Goal: Task Accomplishment & Management: Use online tool/utility

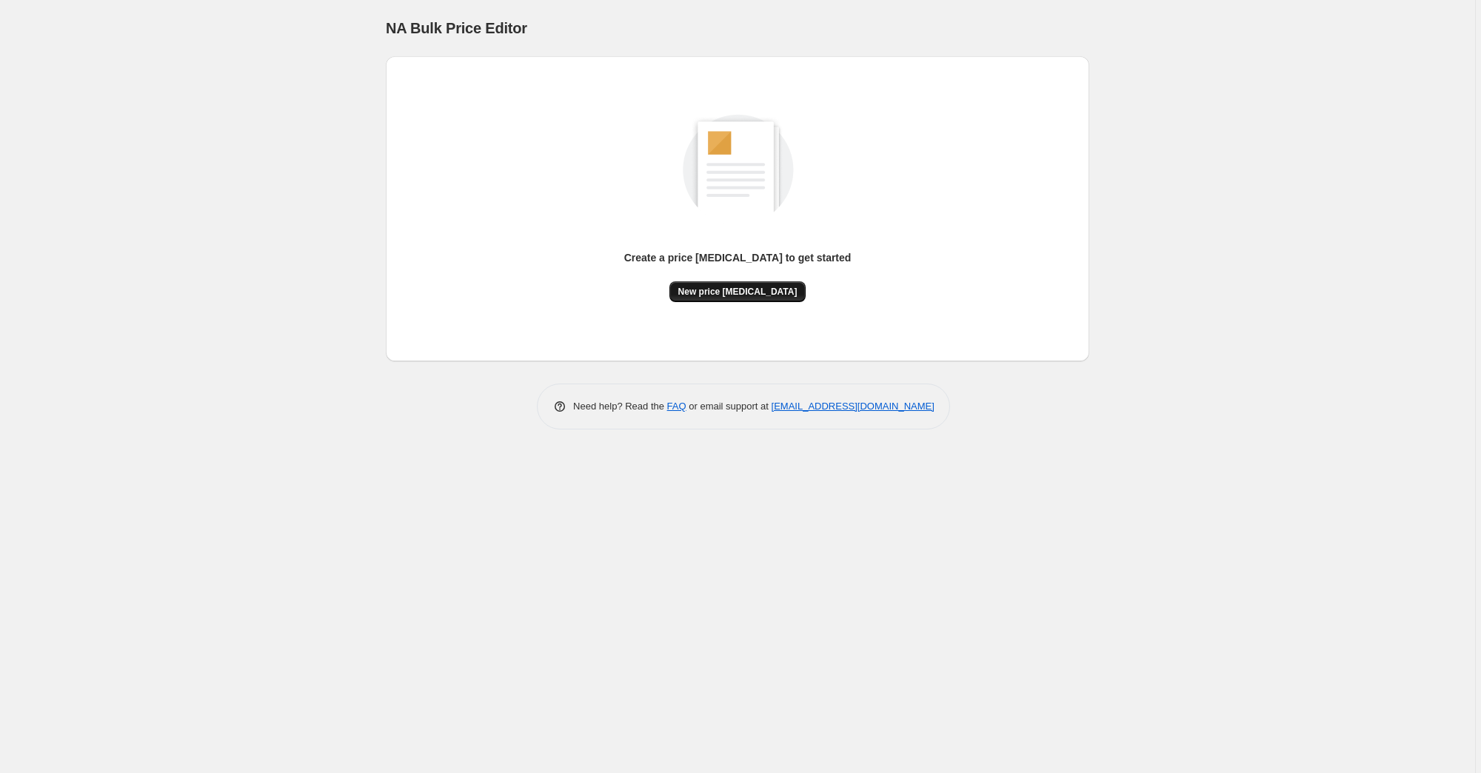
click at [736, 295] on span "New price change job" at bounding box center [737, 292] width 119 height 12
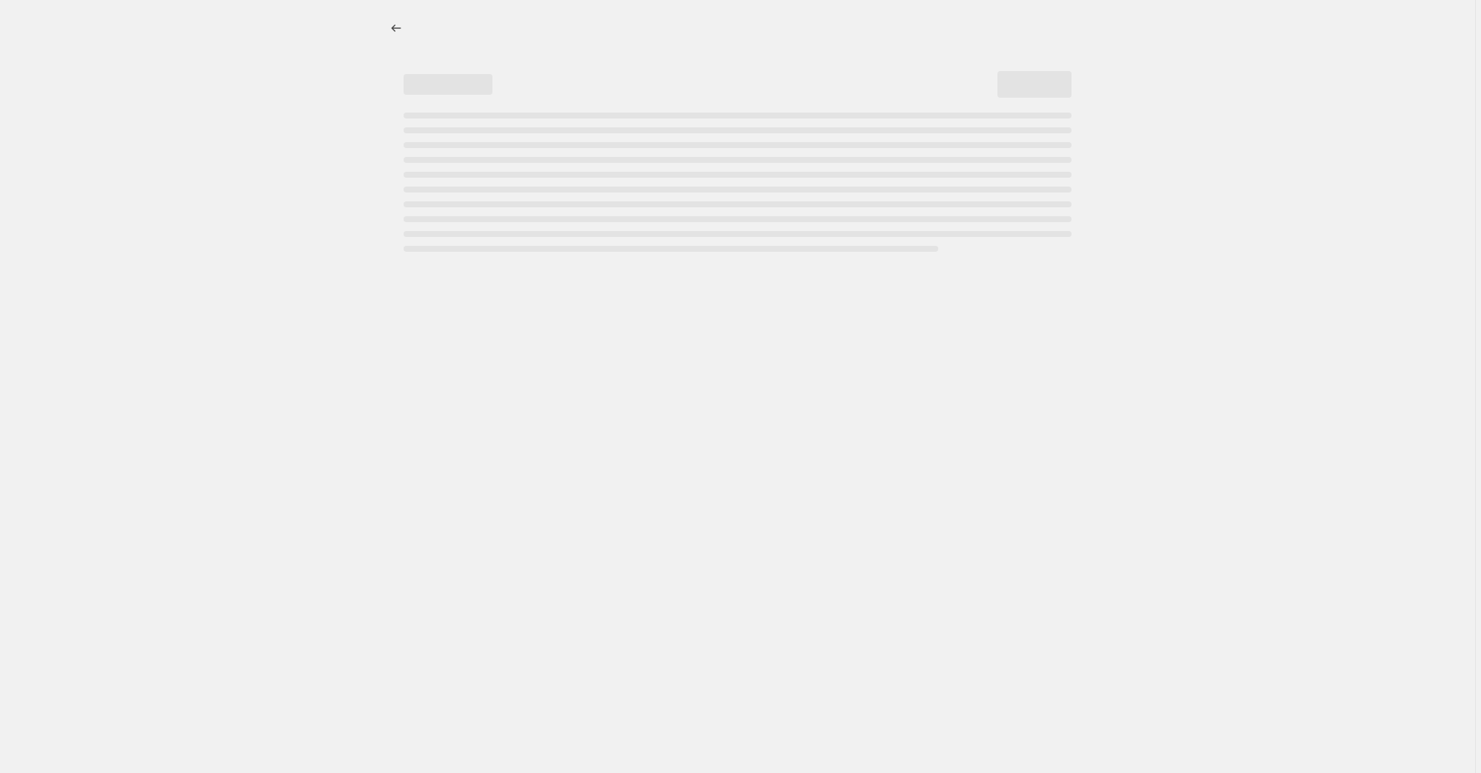
select select "percentage"
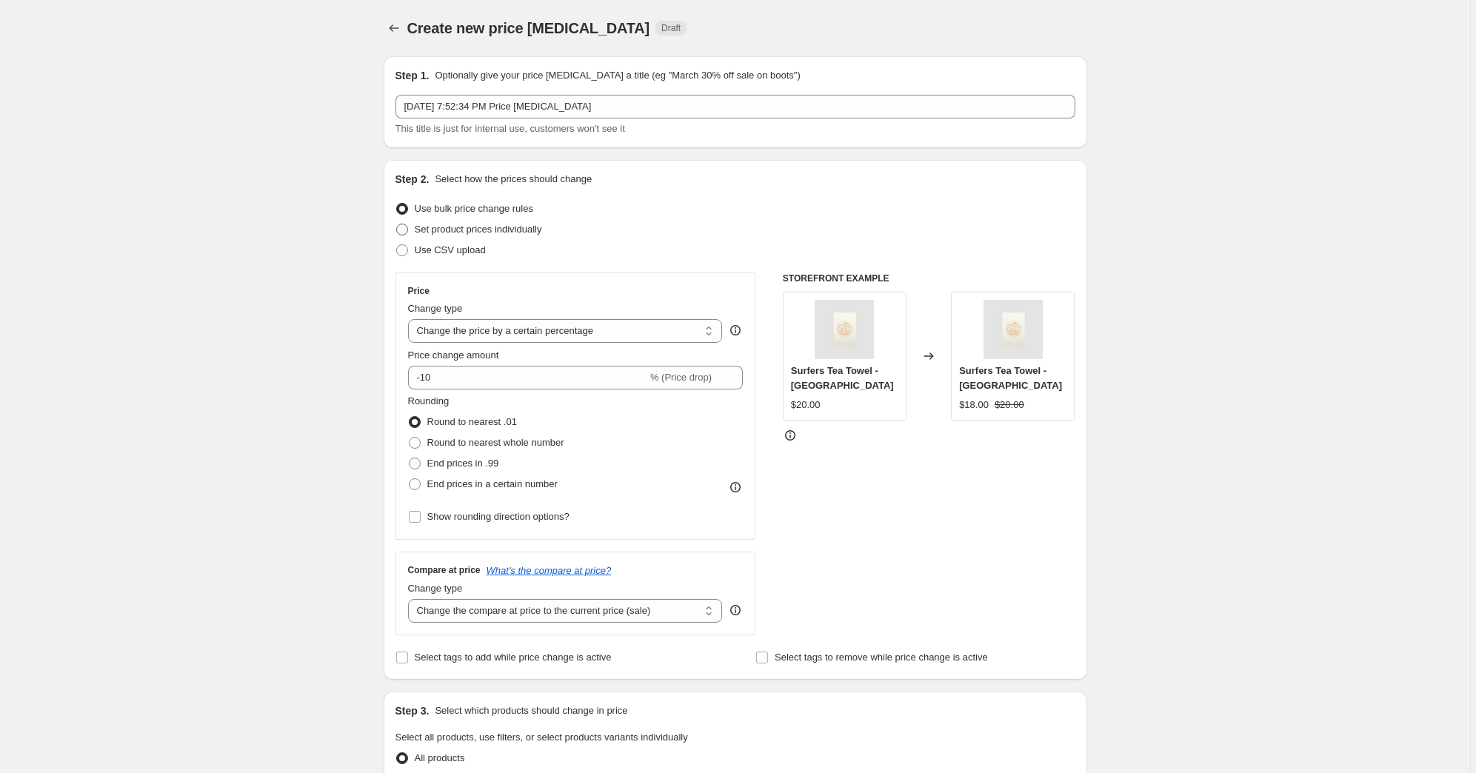
click at [405, 229] on span at bounding box center [402, 230] width 12 height 12
click at [397, 224] on input "Set product prices individually" at bounding box center [396, 224] width 1 height 1
radio input "true"
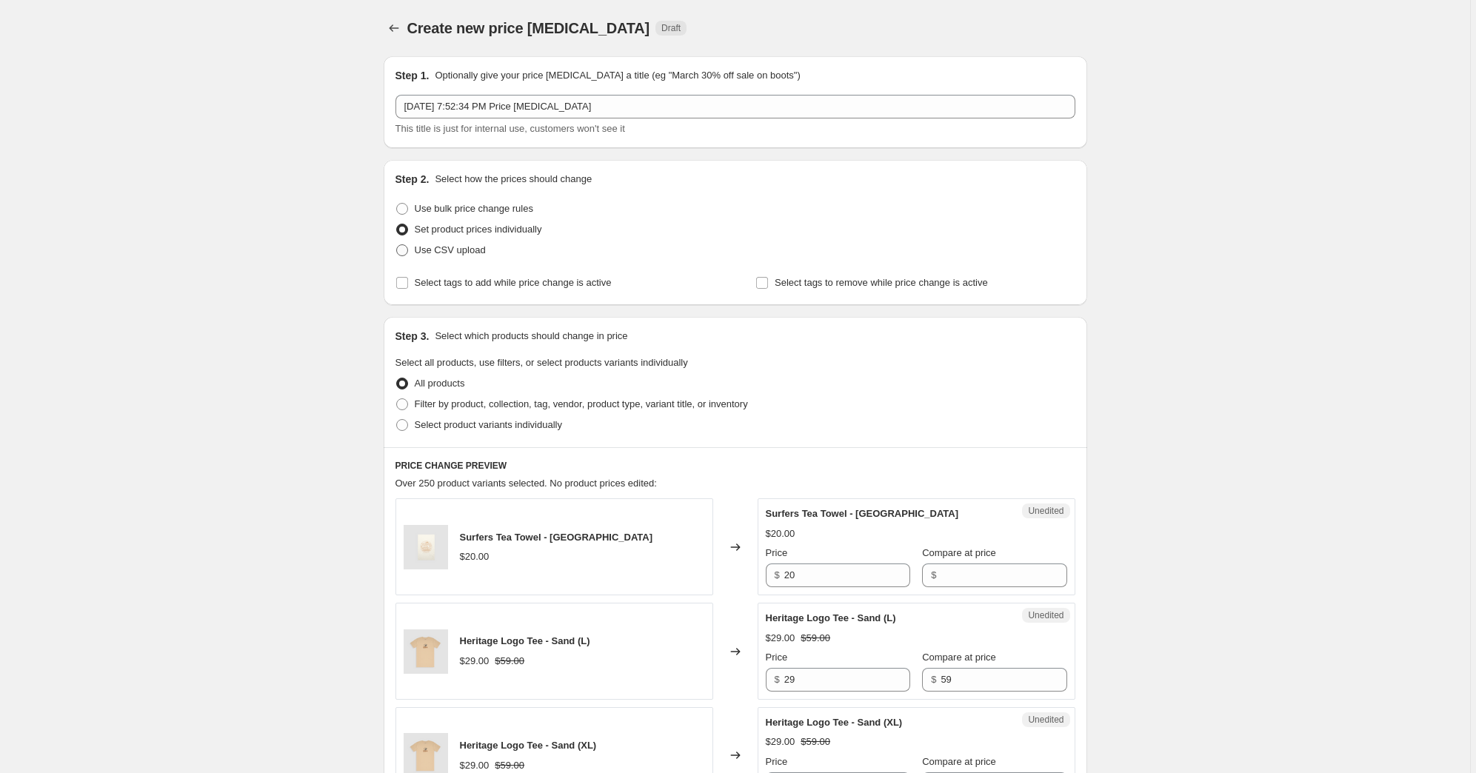
click at [407, 250] on span at bounding box center [402, 250] width 12 height 12
click at [397, 245] on input "Use CSV upload" at bounding box center [396, 244] width 1 height 1
radio input "true"
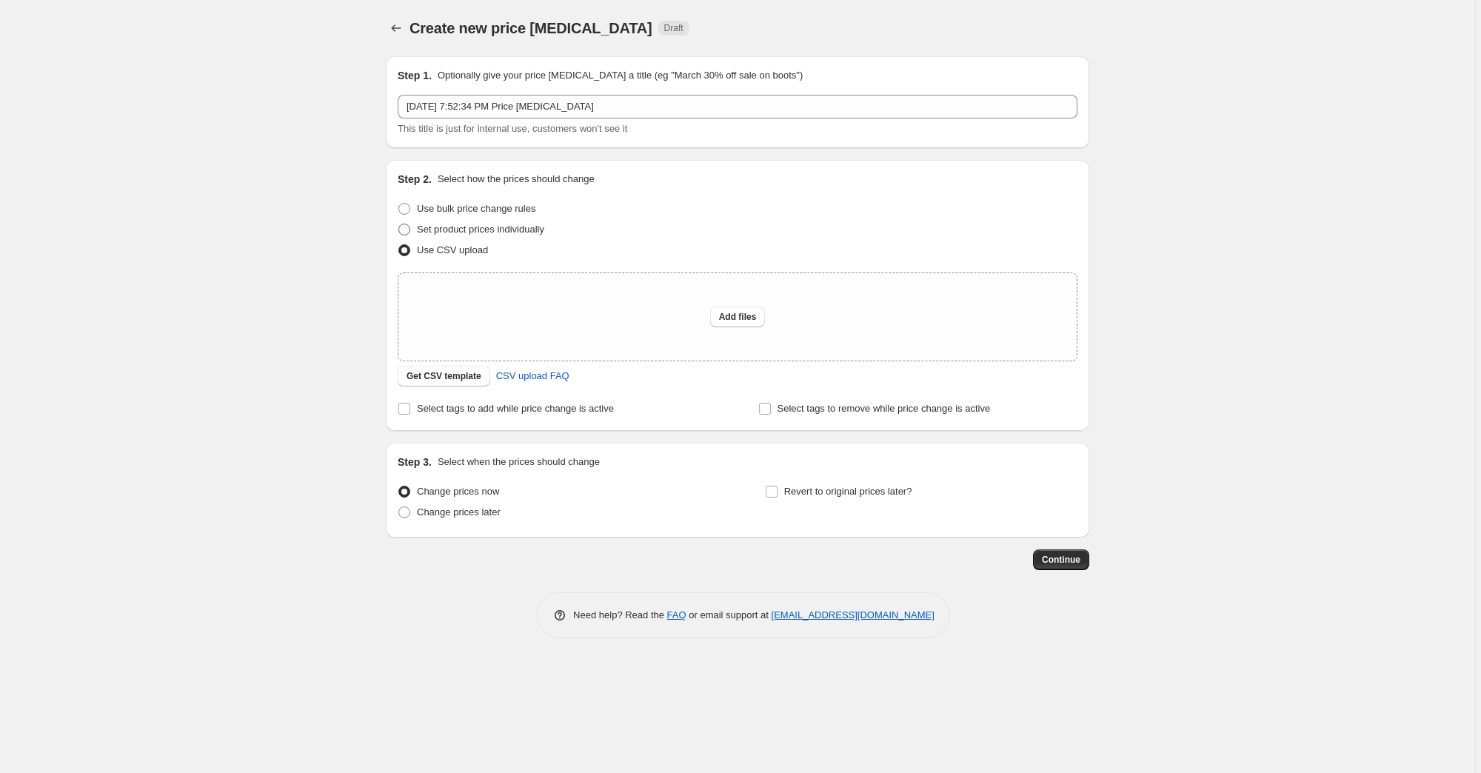
click at [409, 226] on span at bounding box center [404, 230] width 12 height 12
click at [399, 224] on input "Set product prices individually" at bounding box center [398, 224] width 1 height 1
radio input "true"
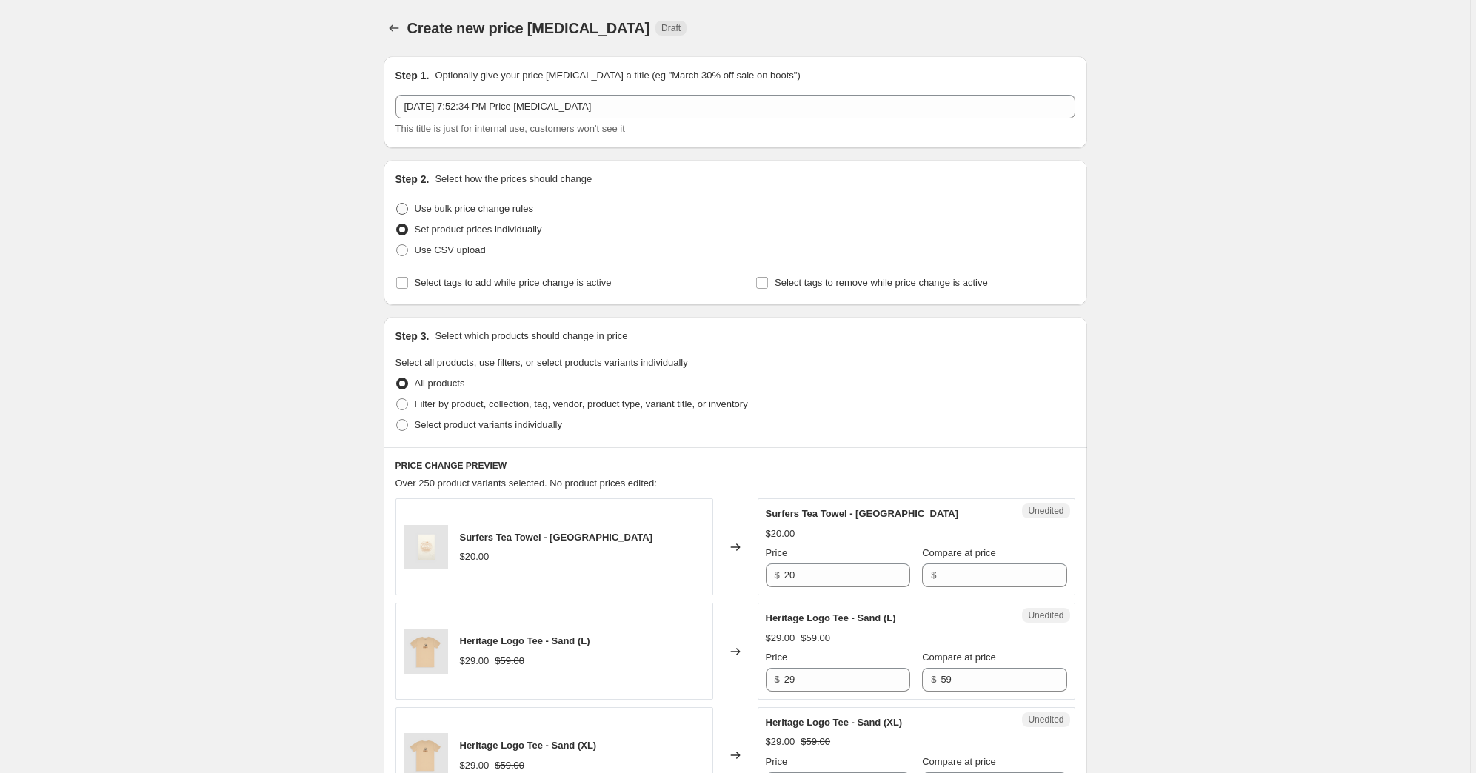
click at [408, 208] on span at bounding box center [402, 209] width 12 height 12
click at [397, 204] on input "Use bulk price change rules" at bounding box center [396, 203] width 1 height 1
radio input "true"
select select "percentage"
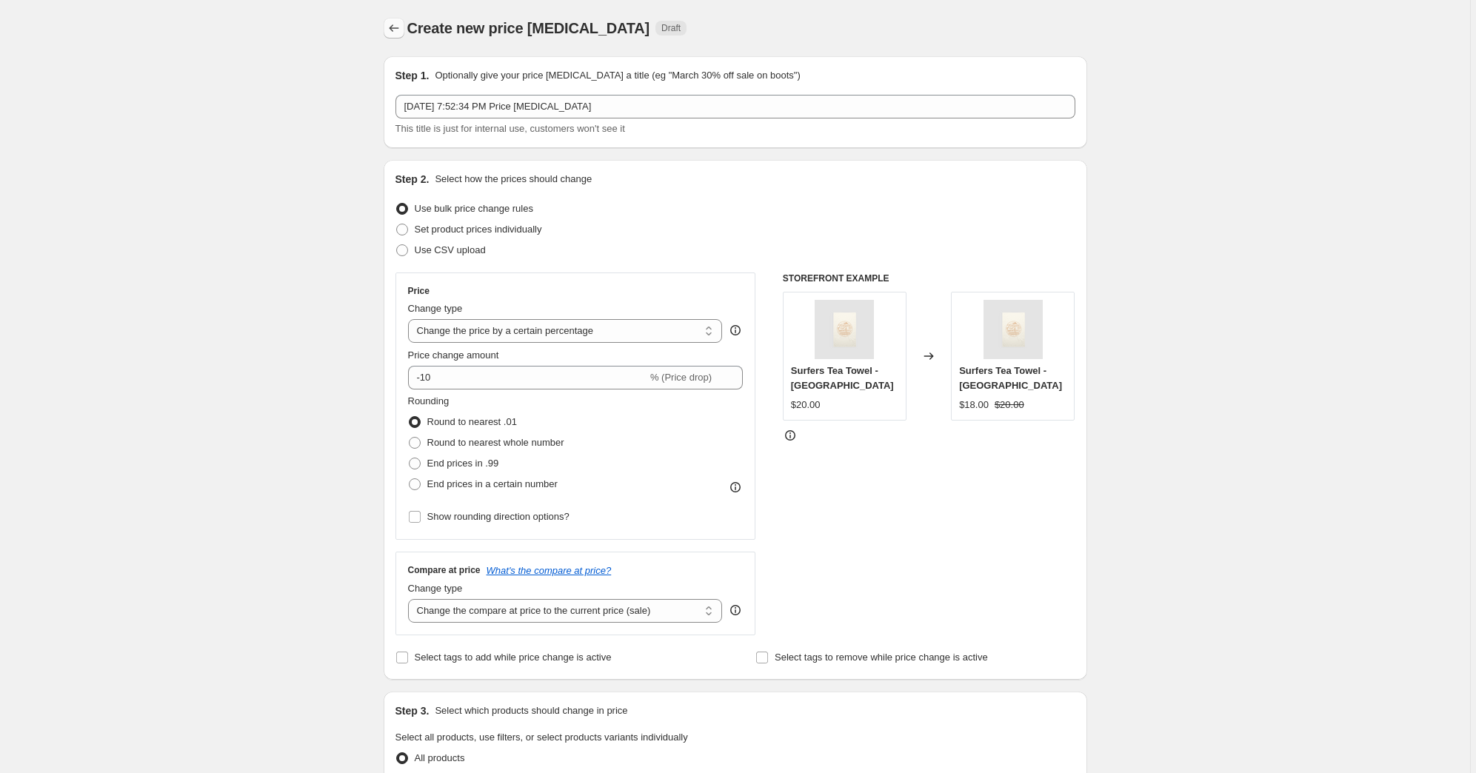
click at [392, 26] on icon "Price change jobs" at bounding box center [394, 28] width 15 height 15
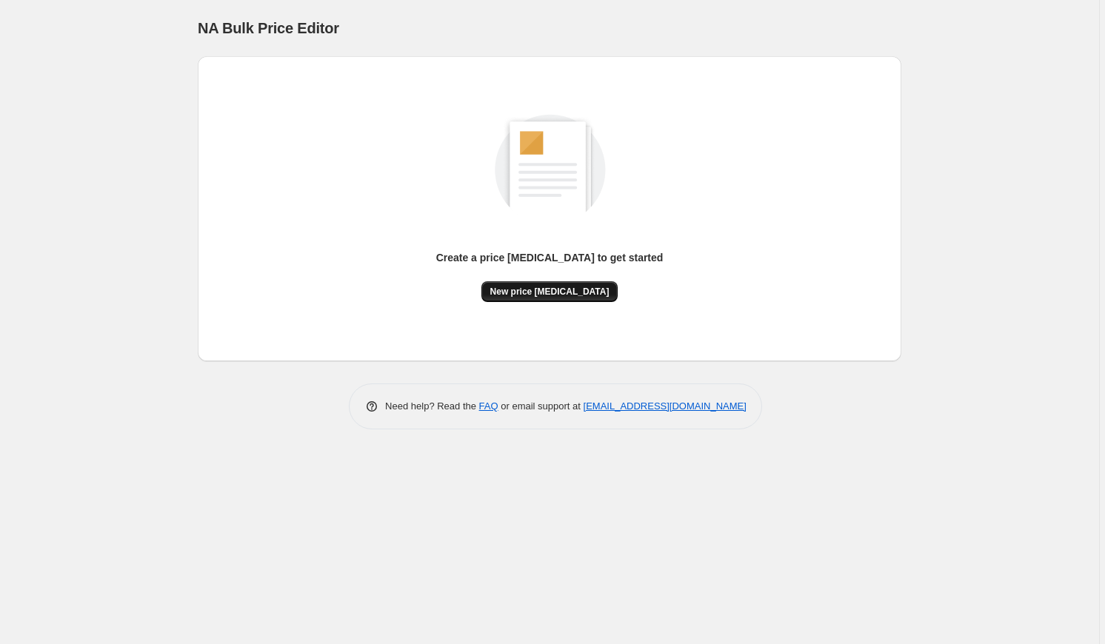
click at [508, 295] on span "New price change job" at bounding box center [549, 292] width 119 height 12
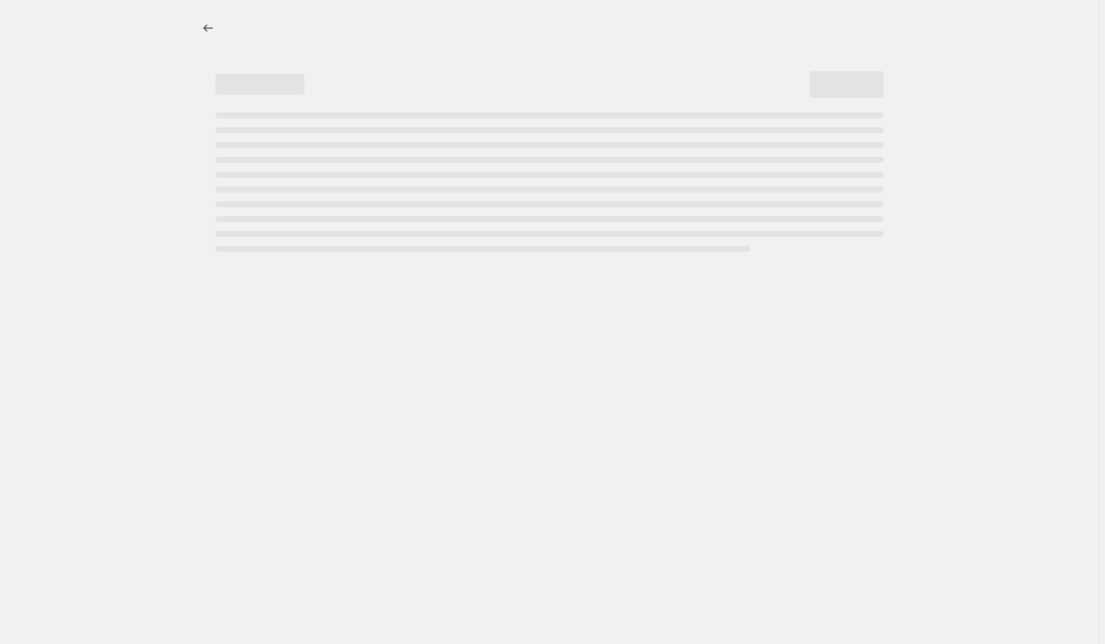
select select "percentage"
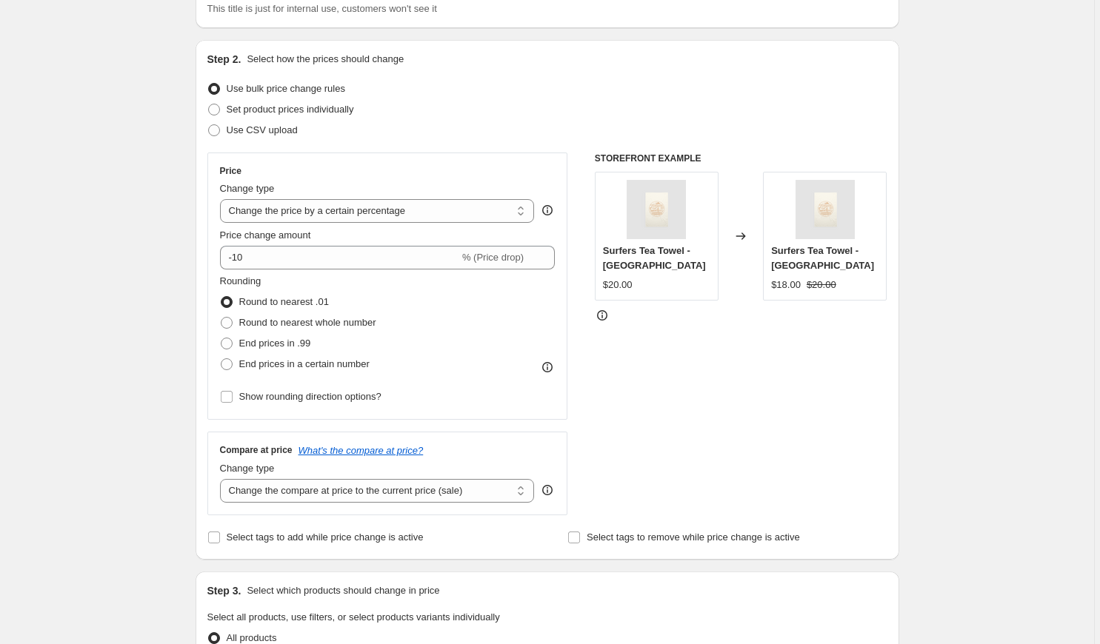
scroll to position [122, 0]
click at [228, 394] on input "Show rounding direction options?" at bounding box center [227, 395] width 12 height 12
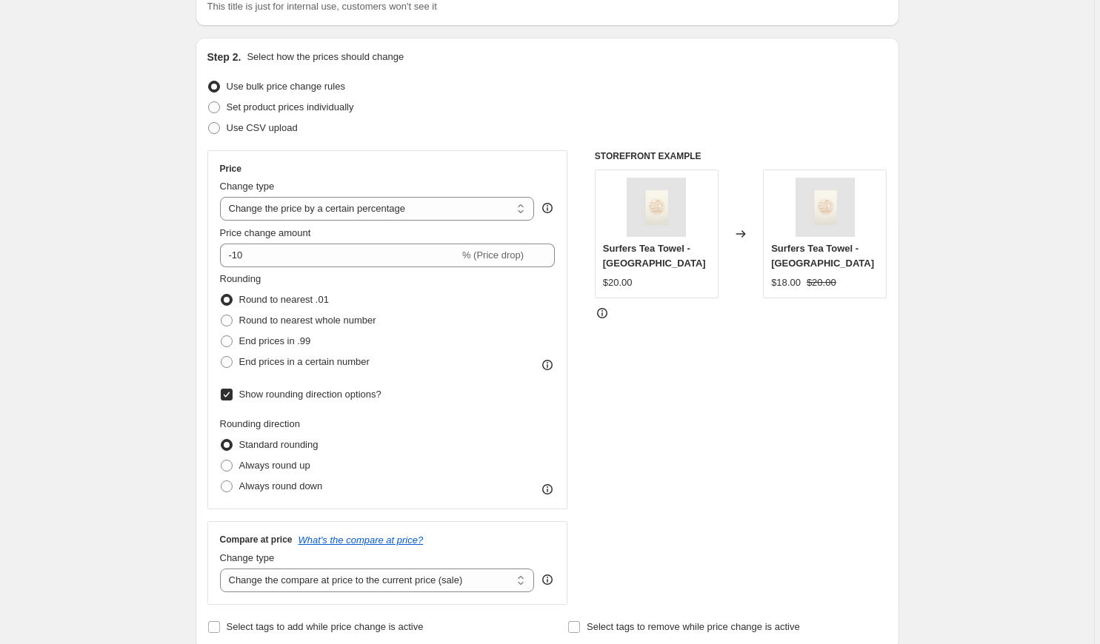
click at [229, 395] on input "Show rounding direction options?" at bounding box center [227, 395] width 12 height 12
checkbox input "false"
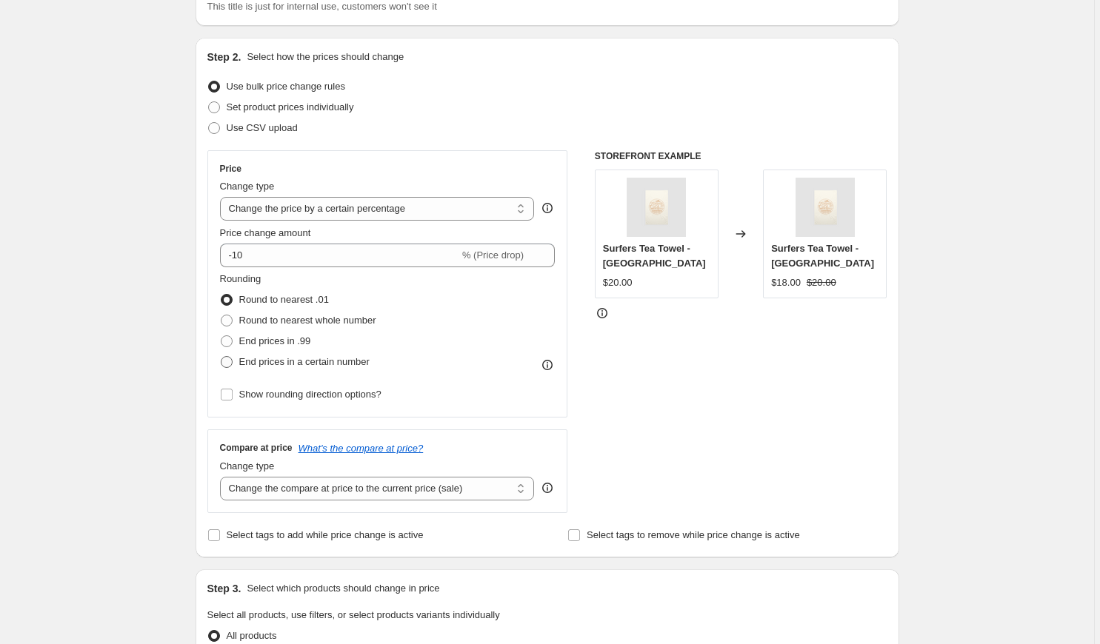
click at [227, 358] on span at bounding box center [227, 362] width 12 height 12
click at [221, 357] on input "End prices in a certain number" at bounding box center [221, 356] width 1 height 1
radio input "true"
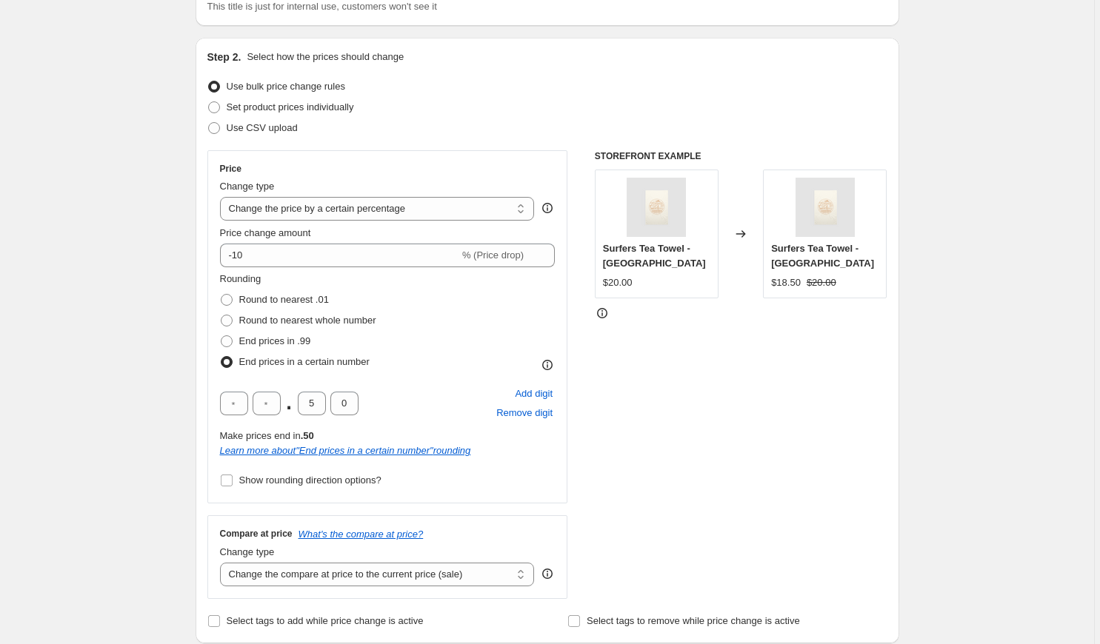
click at [227, 358] on span at bounding box center [227, 362] width 12 height 12
click at [221, 357] on input "End prices in a certain number" at bounding box center [221, 356] width 1 height 1
click at [231, 298] on span at bounding box center [227, 300] width 12 height 12
click at [221, 295] on input "Round to nearest .01" at bounding box center [221, 294] width 1 height 1
radio input "true"
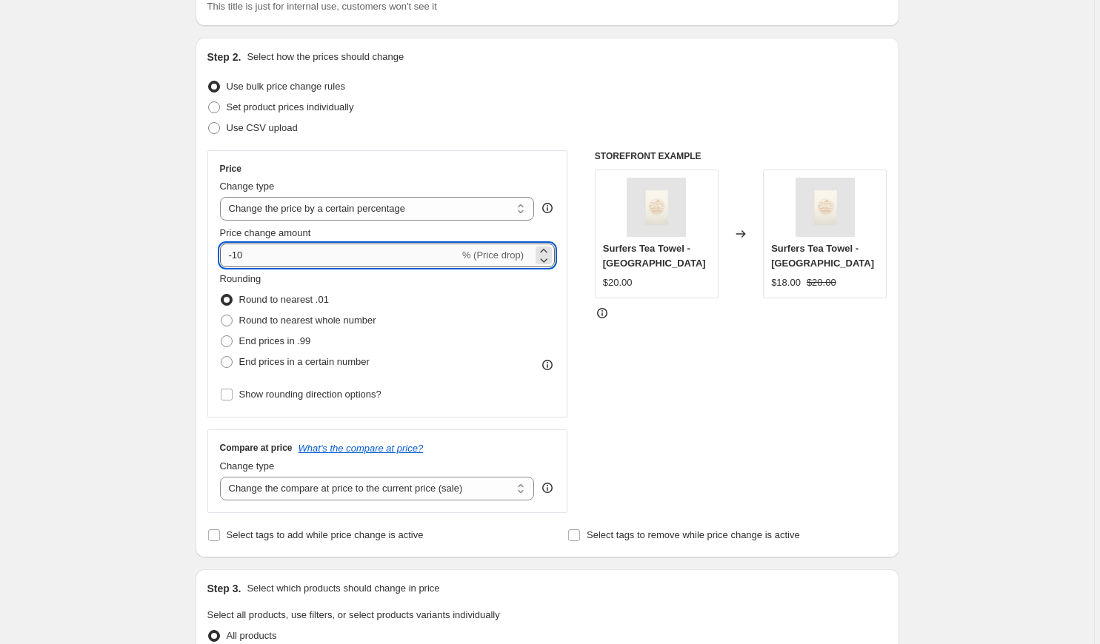
click at [267, 253] on input "-10" at bounding box center [339, 256] width 239 height 24
click at [357, 288] on fieldset "Rounding Round to nearest .01 Round to nearest whole number End prices in .99 E…" at bounding box center [298, 322] width 156 height 101
click at [296, 259] on input "-15" at bounding box center [339, 256] width 239 height 24
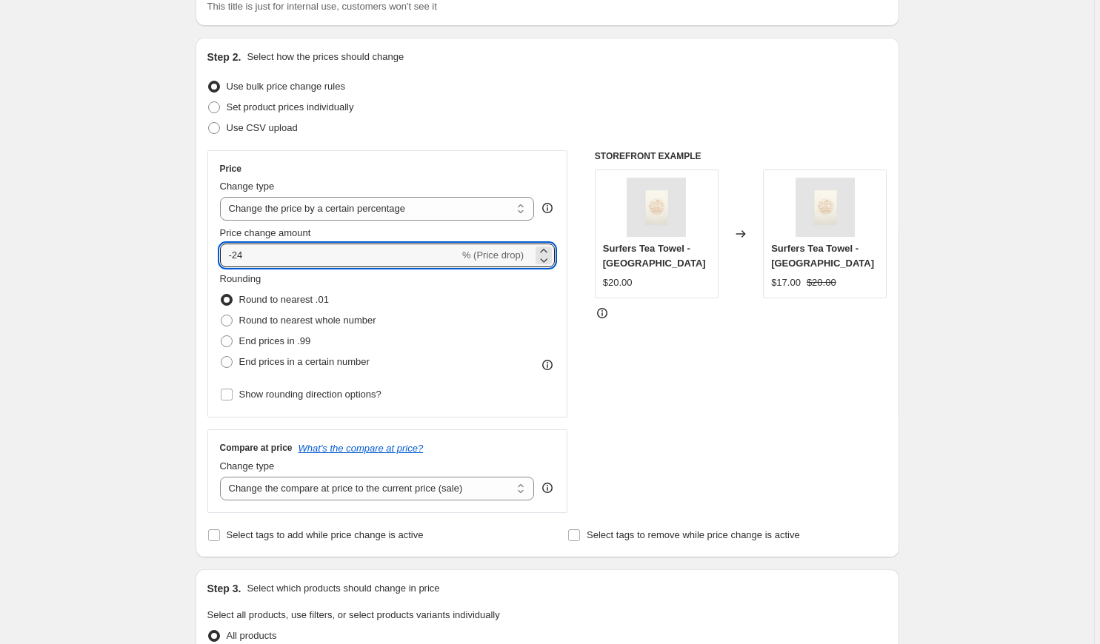
type input "-24"
click at [292, 278] on fieldset "Rounding Round to nearest .01 Round to nearest whole number End prices in .99 E…" at bounding box center [298, 322] width 156 height 101
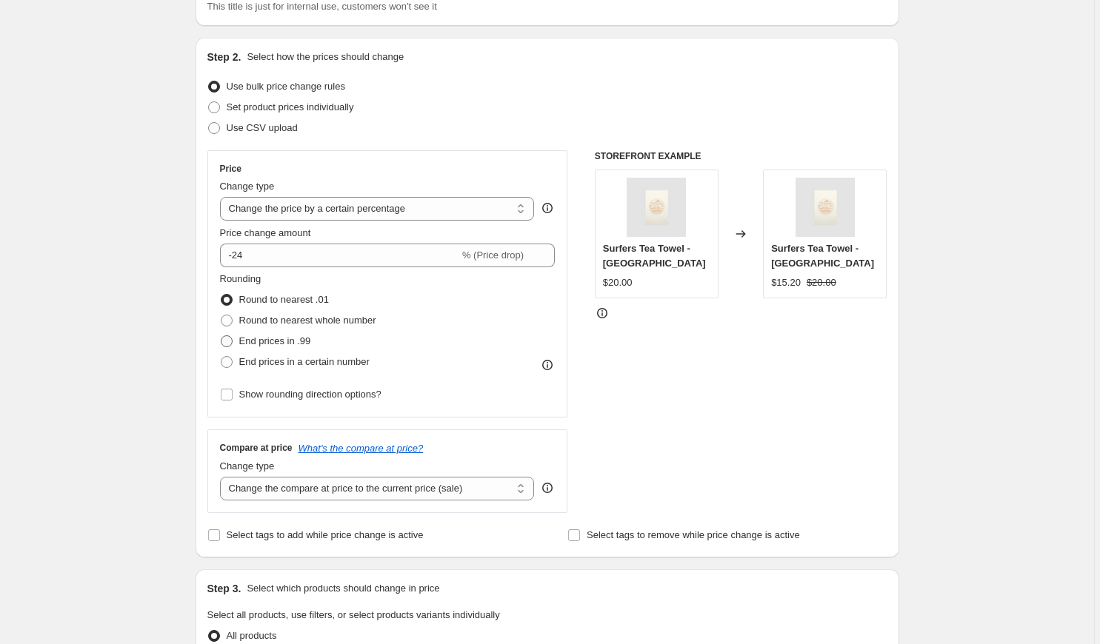
click at [230, 337] on span at bounding box center [227, 341] width 12 height 12
click at [221, 336] on input "End prices in .99" at bounding box center [221, 335] width 1 height 1
radio input "true"
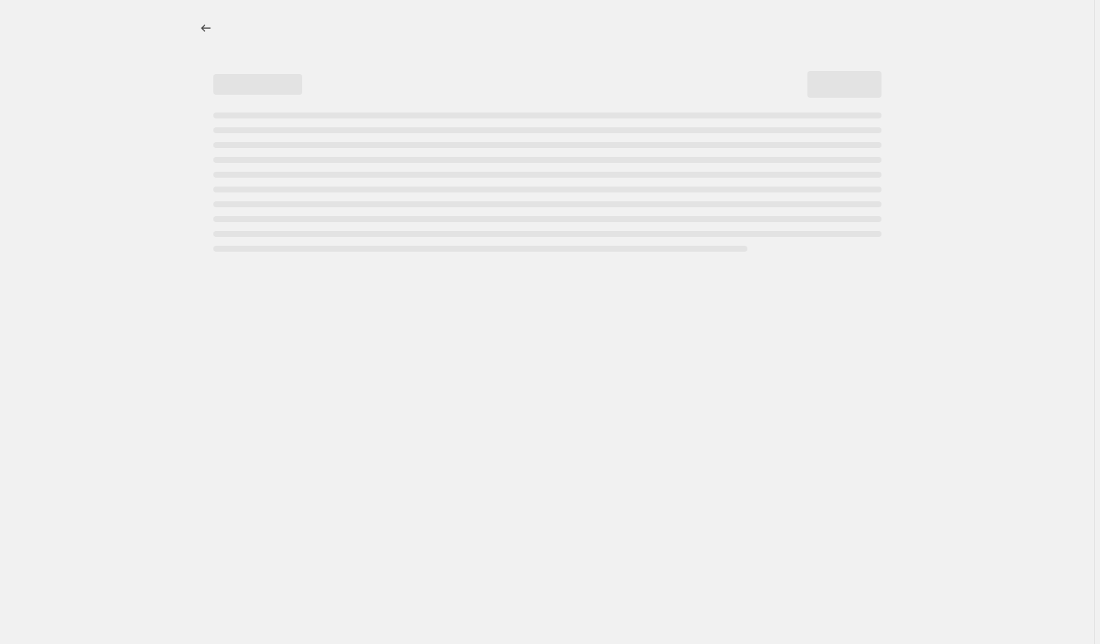
select select "percentage"
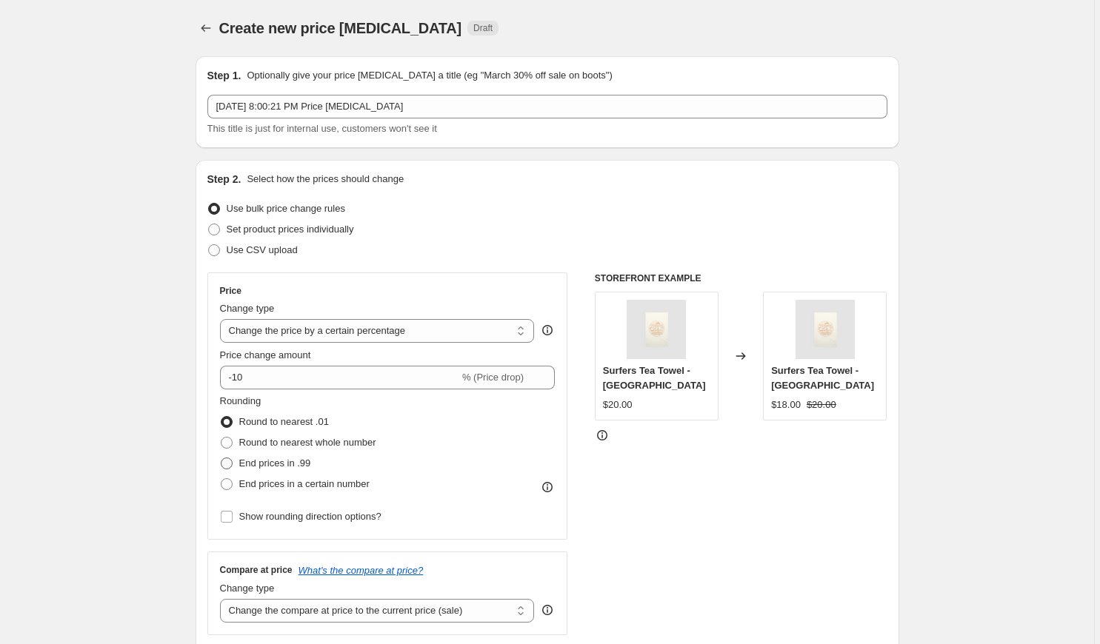
click at [227, 457] on span at bounding box center [226, 463] width 13 height 13
click at [221, 458] on input "End prices in .99" at bounding box center [221, 458] width 1 height 1
radio input "true"
click at [229, 421] on span at bounding box center [227, 422] width 12 height 12
click at [221, 417] on input "Round to nearest .01" at bounding box center [221, 416] width 1 height 1
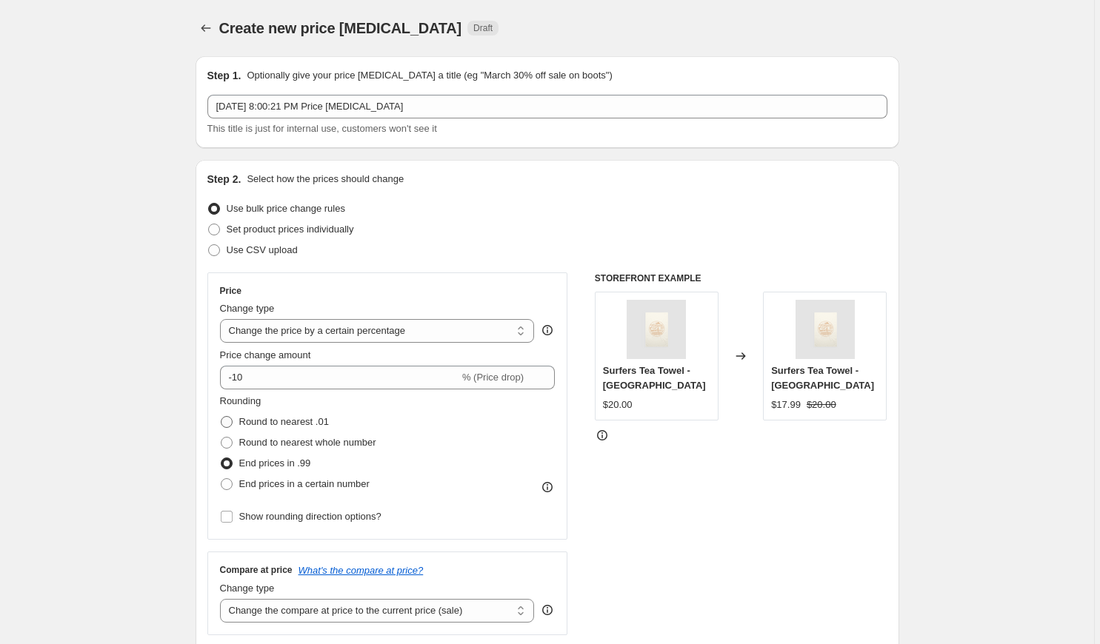
radio input "true"
click at [228, 465] on span at bounding box center [227, 464] width 12 height 12
click at [221, 458] on input "End prices in .99" at bounding box center [221, 458] width 1 height 1
radio input "true"
click at [229, 424] on span at bounding box center [227, 422] width 12 height 12
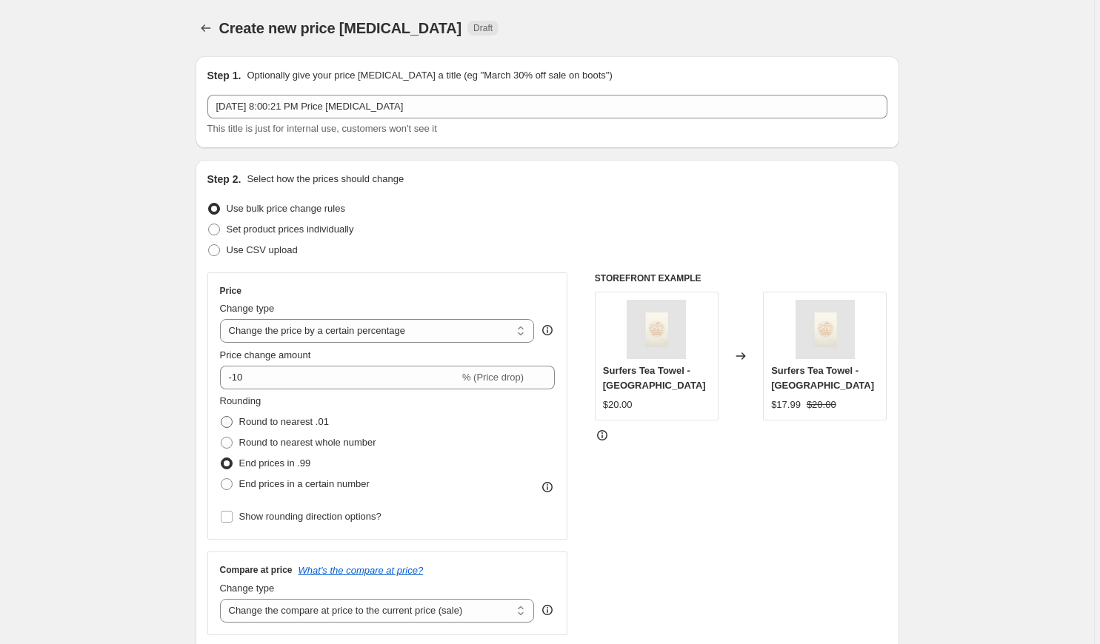
click at [221, 417] on input "Round to nearest .01" at bounding box center [221, 416] width 1 height 1
radio input "true"
click at [228, 464] on span at bounding box center [227, 464] width 12 height 12
click at [221, 458] on input "End prices in .99" at bounding box center [221, 458] width 1 height 1
radio input "true"
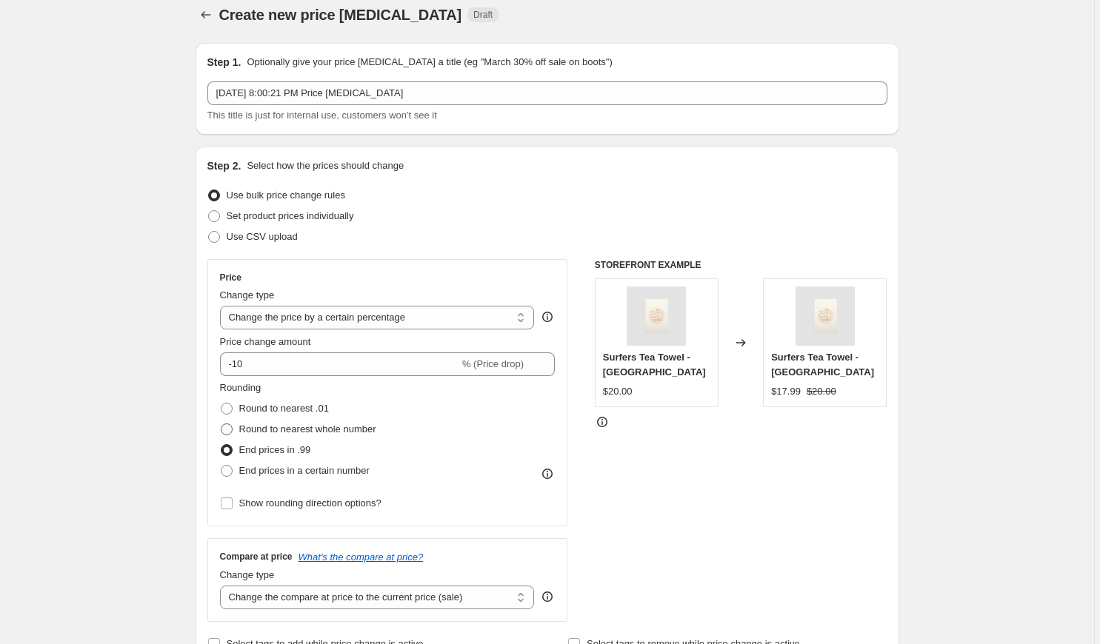
scroll to position [15, 0]
click at [230, 500] on input "Show rounding direction options?" at bounding box center [227, 502] width 12 height 12
checkbox input "true"
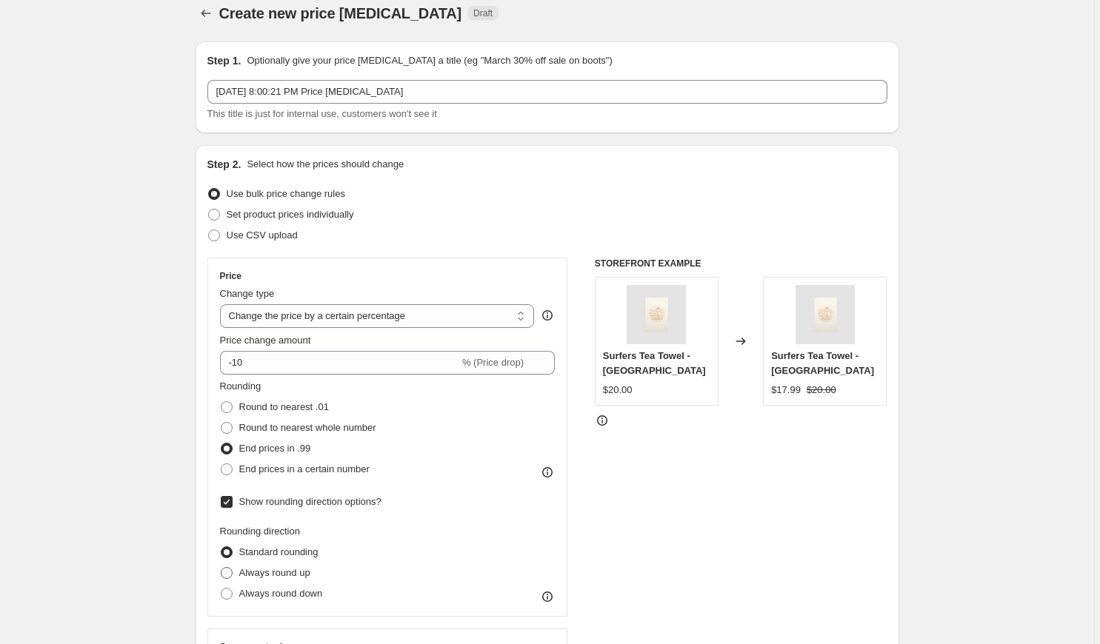
click at [229, 573] on span at bounding box center [227, 573] width 12 height 12
click at [221, 568] on input "Always round up" at bounding box center [221, 567] width 1 height 1
radio input "true"
click at [230, 467] on span at bounding box center [227, 470] width 12 height 12
click at [221, 464] on input "End prices in a certain number" at bounding box center [221, 464] width 1 height 1
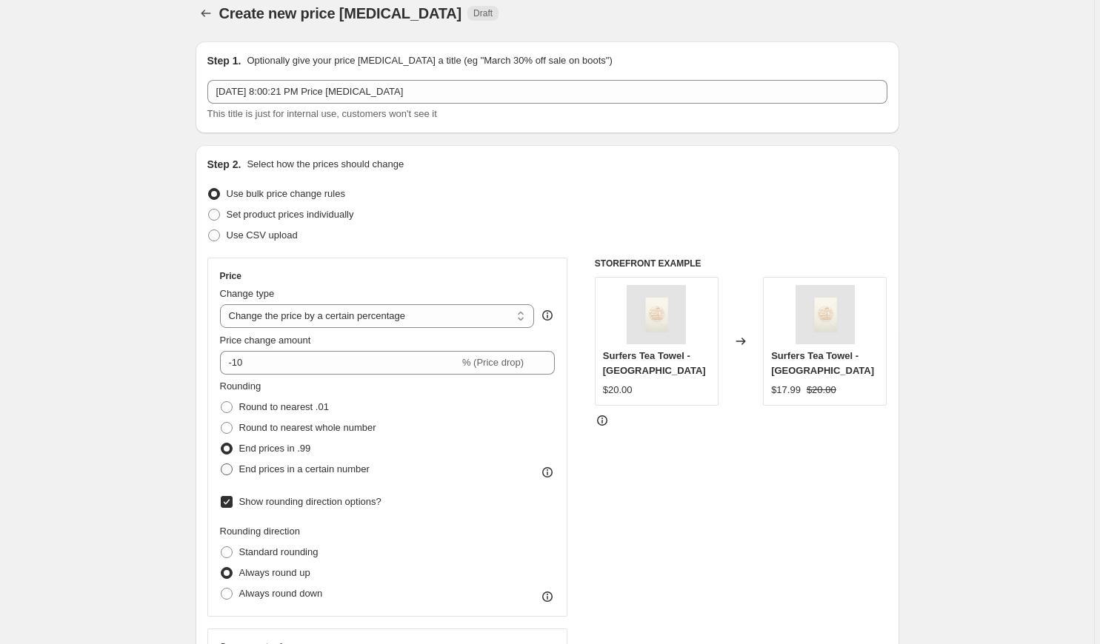
radio input "true"
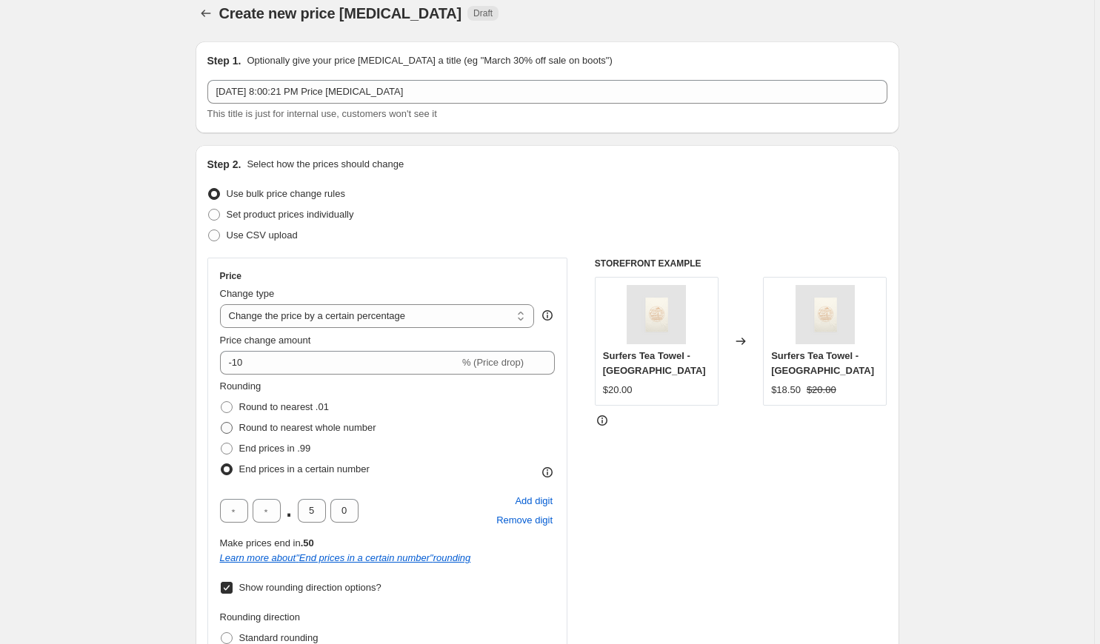
click at [230, 425] on span at bounding box center [227, 428] width 12 height 12
click at [221, 423] on input "Round to nearest whole number" at bounding box center [221, 422] width 1 height 1
radio input "true"
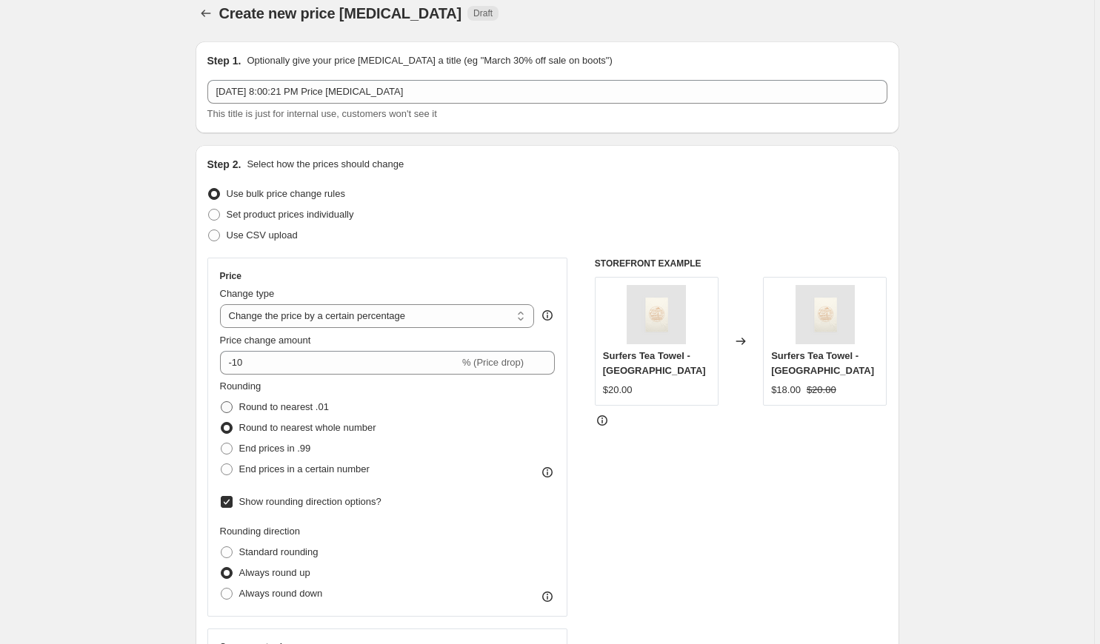
click at [230, 409] on span at bounding box center [227, 407] width 12 height 12
click at [221, 402] on input "Round to nearest .01" at bounding box center [221, 401] width 1 height 1
radio input "true"
click at [231, 447] on span at bounding box center [227, 449] width 12 height 12
click at [221, 444] on input "End prices in .99" at bounding box center [221, 443] width 1 height 1
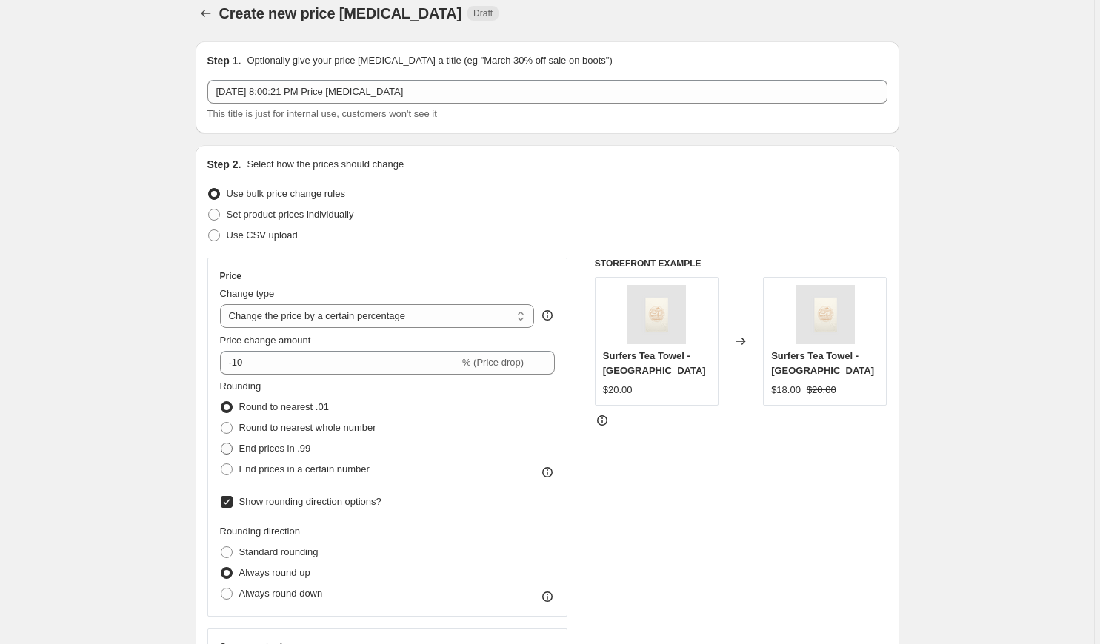
radio input "true"
click at [227, 593] on span at bounding box center [227, 594] width 12 height 12
click at [221, 589] on input "Always round down" at bounding box center [221, 588] width 1 height 1
radio input "true"
click at [226, 577] on span at bounding box center [227, 573] width 12 height 12
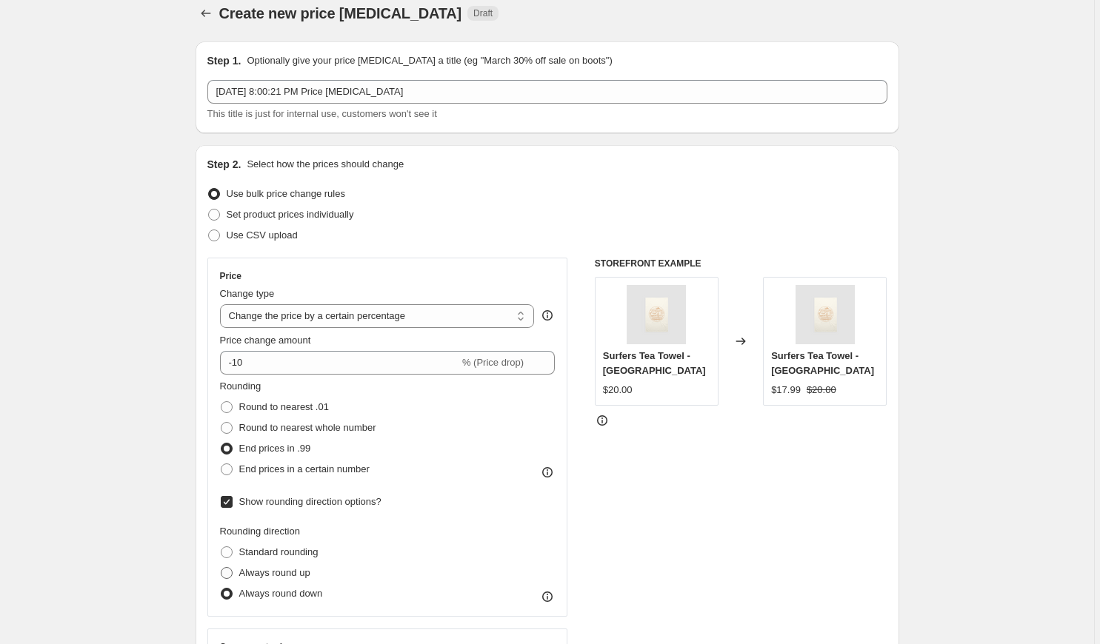
click at [221, 568] on input "Always round up" at bounding box center [221, 567] width 1 height 1
radio input "true"
click at [226, 410] on span at bounding box center [227, 407] width 12 height 12
click at [221, 402] on input "Round to nearest .01" at bounding box center [221, 401] width 1 height 1
radio input "true"
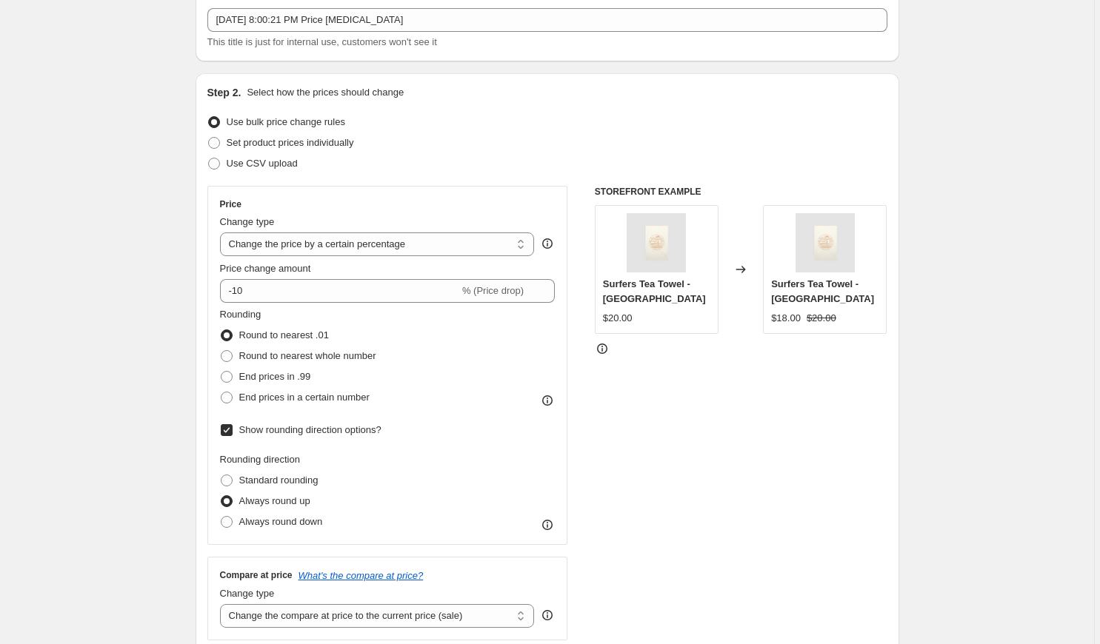
scroll to position [89, 0]
select select "margin"
type input "50"
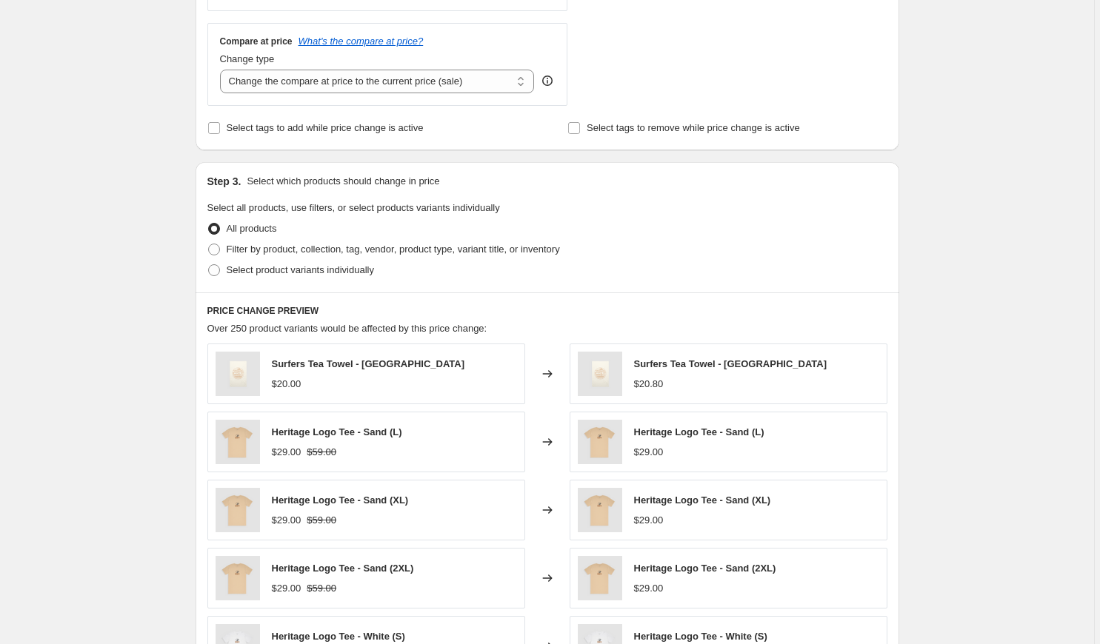
scroll to position [641, 0]
click at [217, 267] on span at bounding box center [214, 270] width 12 height 12
click at [209, 264] on input "Select product variants individually" at bounding box center [208, 264] width 1 height 1
radio input "true"
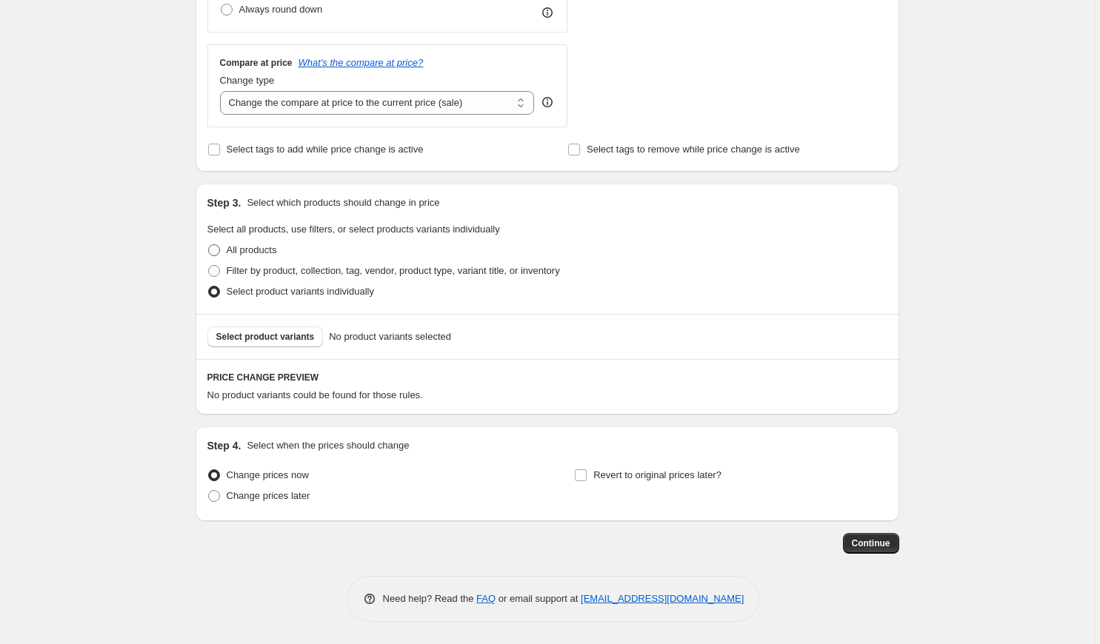
scroll to position [619, 0]
click at [215, 266] on span at bounding box center [214, 271] width 12 height 12
click at [209, 266] on input "Filter by product, collection, tag, vendor, product type, variant title, or inv…" at bounding box center [208, 265] width 1 height 1
radio input "true"
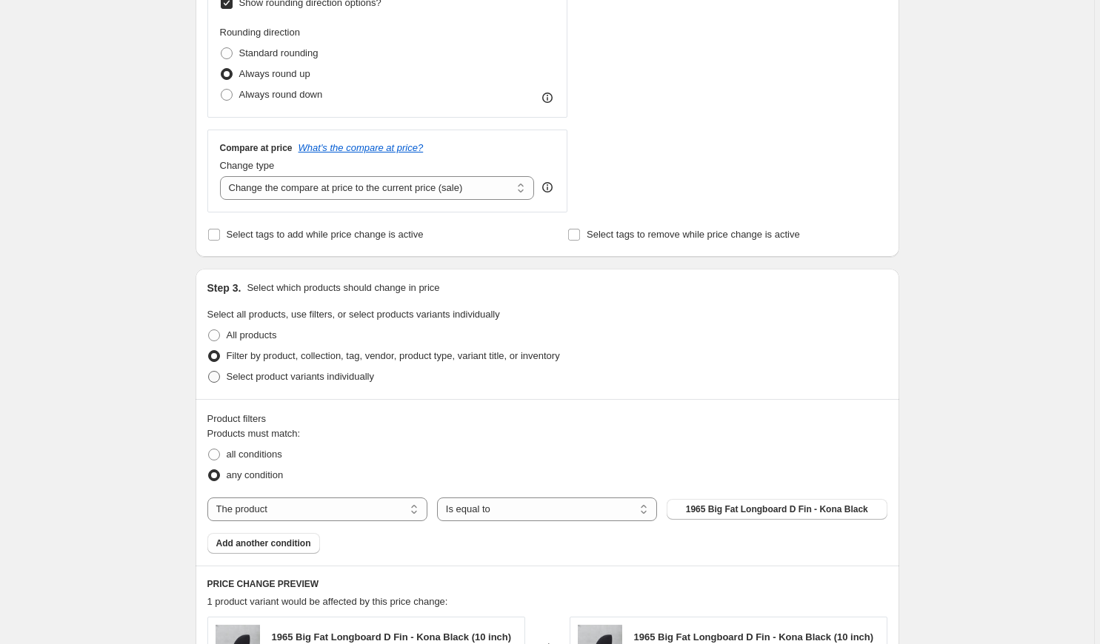
scroll to position [535, 0]
click at [217, 333] on span at bounding box center [214, 334] width 12 height 12
click at [209, 329] on input "All products" at bounding box center [208, 328] width 1 height 1
radio input "true"
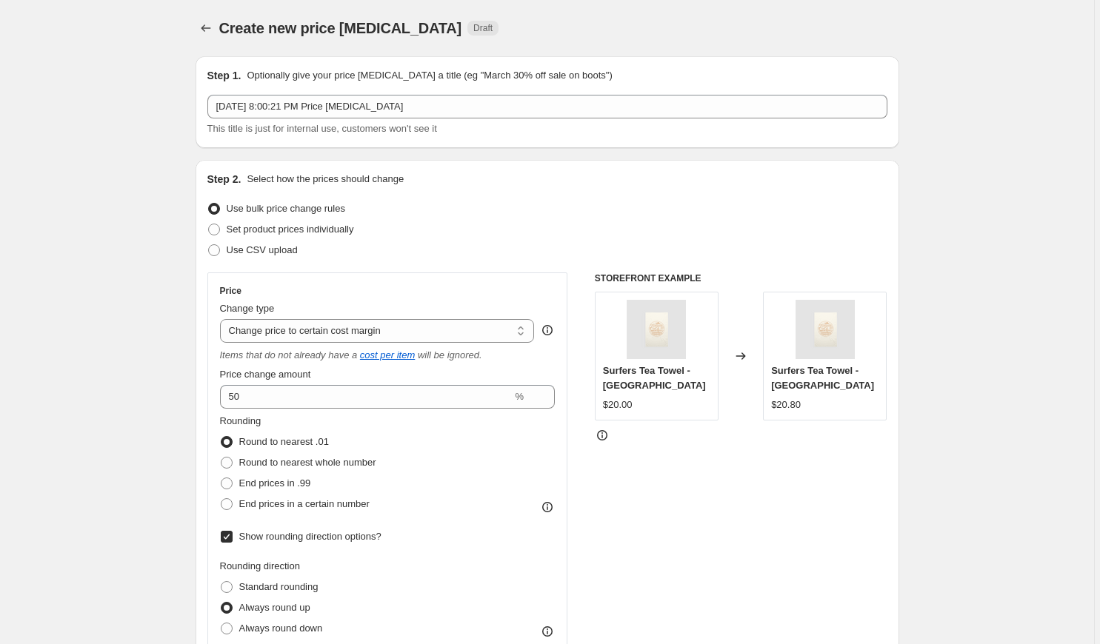
scroll to position [0, 0]
